Goal: Task Accomplishment & Management: Complete application form

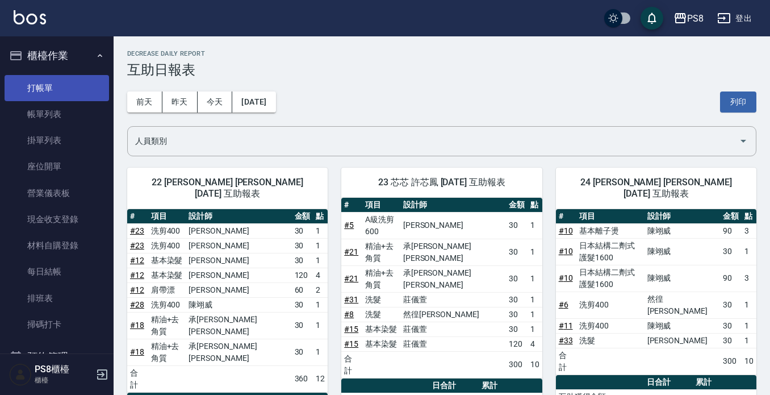
drag, startPoint x: 61, startPoint y: 110, endPoint x: 70, endPoint y: 89, distance: 23.6
click at [61, 109] on link "帳單列表" at bounding box center [57, 114] width 104 height 26
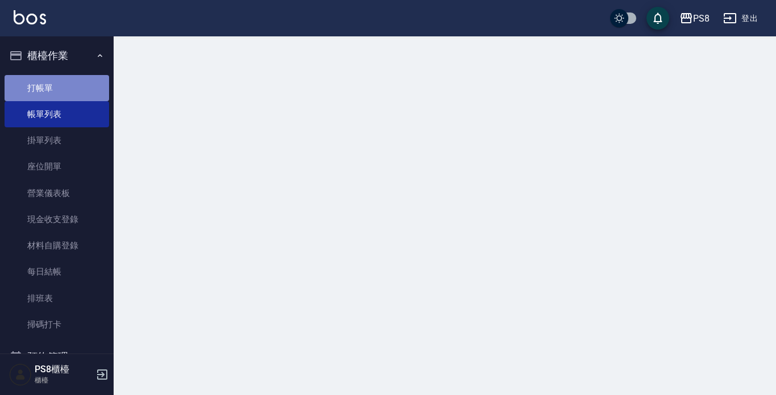
click at [70, 88] on link "打帳單" at bounding box center [57, 88] width 104 height 26
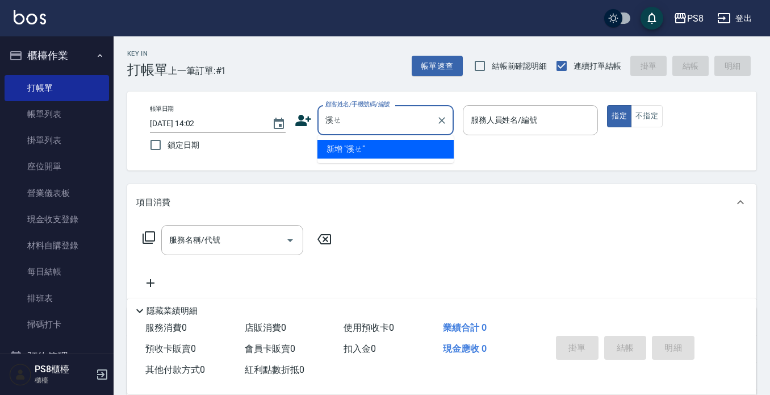
type input "溪"
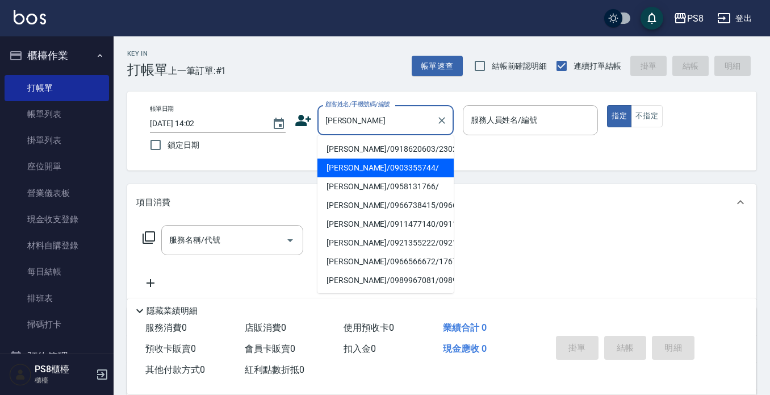
click at [370, 164] on li "[PERSON_NAME]/0903355744/" at bounding box center [385, 167] width 136 height 19
type input "[PERSON_NAME]/0903355744/"
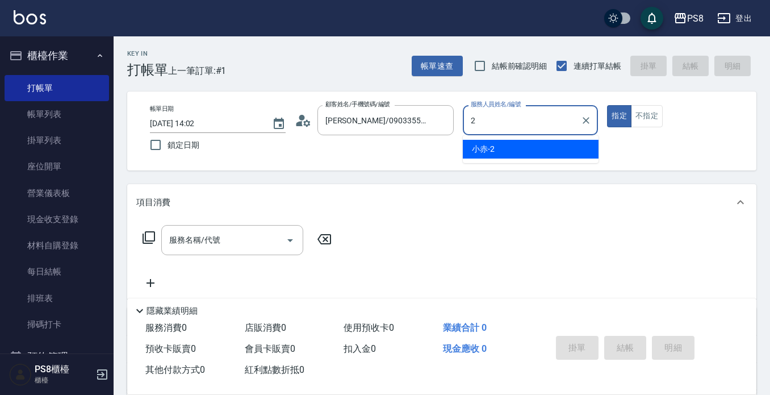
type input "小赤-2"
type button "true"
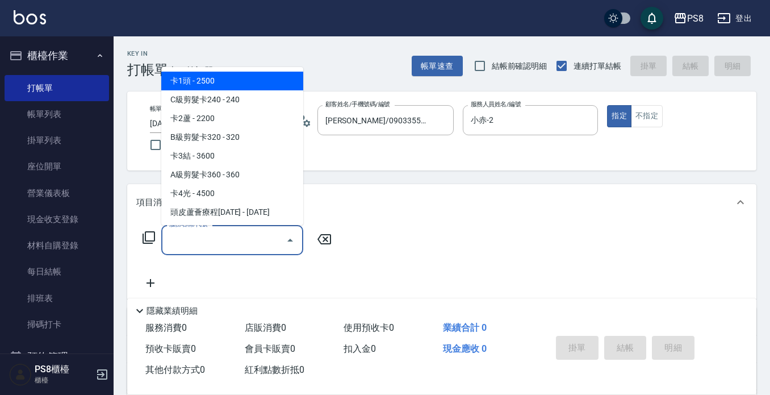
click at [181, 232] on input "服務名稱/代號" at bounding box center [223, 240] width 115 height 20
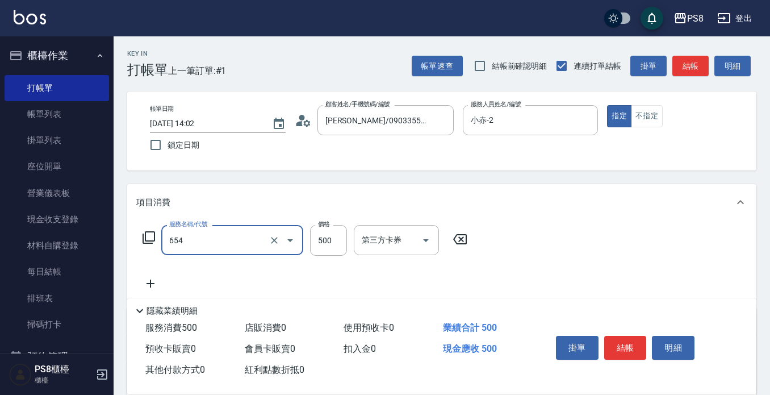
type input "單拆(654)"
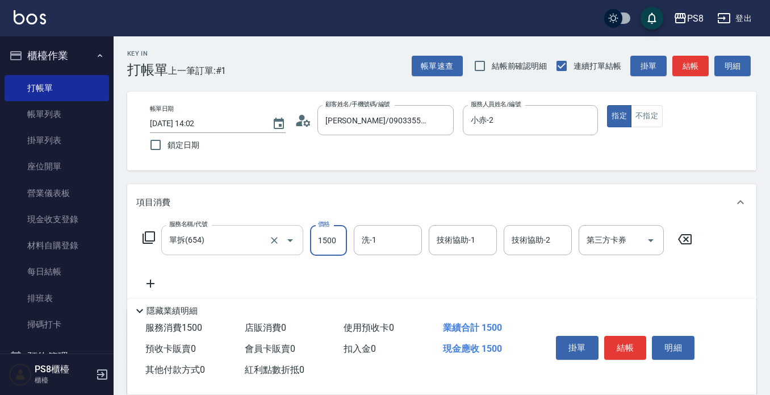
type input "1500"
type input "[PERSON_NAME]-22"
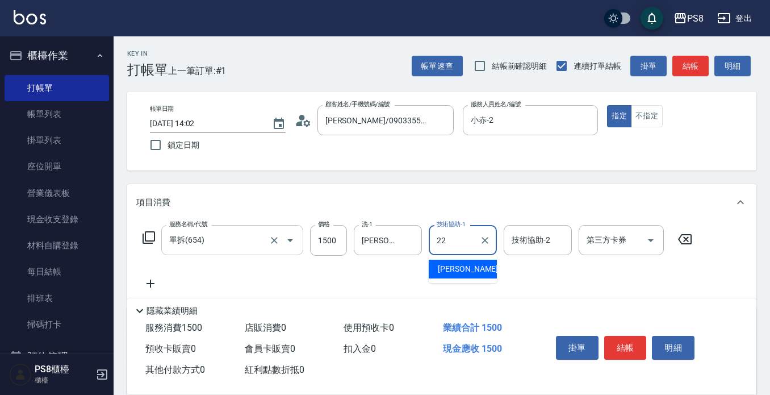
type input "[PERSON_NAME]-22"
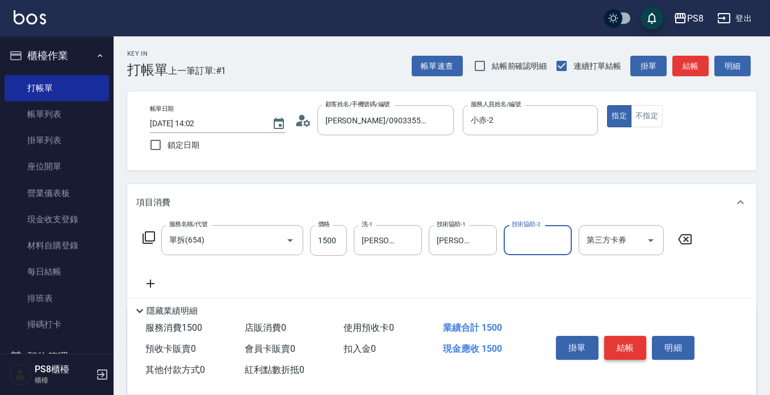
click at [622, 339] on button "結帳" at bounding box center [625, 348] width 43 height 24
